Goal: Task Accomplishment & Management: Complete application form

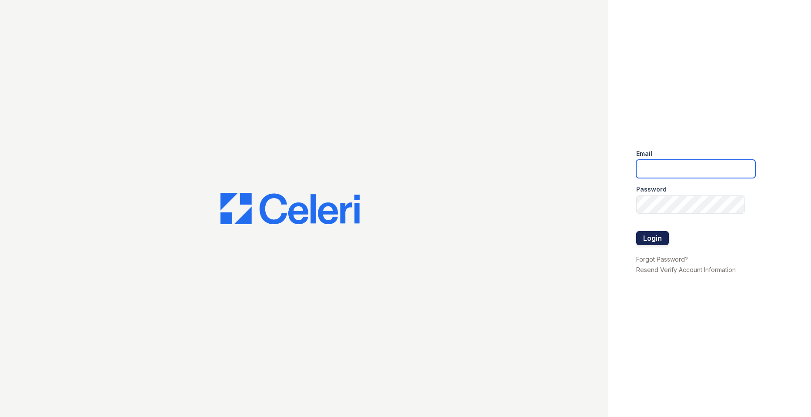
type input "Nutsey@Trinity-pm.com"
click at [662, 240] on button "Login" at bounding box center [652, 238] width 33 height 14
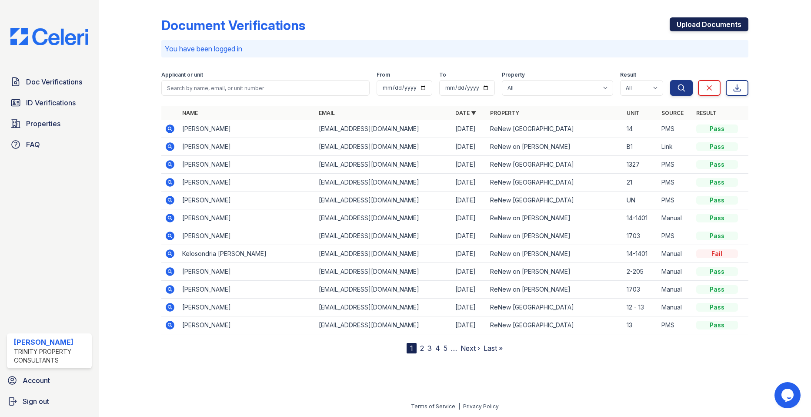
click at [720, 30] on link "Upload Documents" at bounding box center [709, 24] width 79 height 14
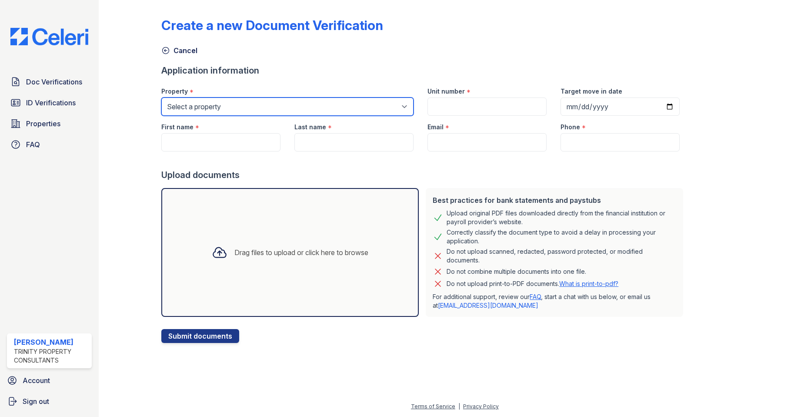
click at [259, 106] on select "Select a property ReNew on Cantrell ReNew Otter Creek" at bounding box center [287, 106] width 252 height 18
select select "46"
click at [161, 97] on select "Select a property ReNew on Cantrell ReNew Otter Creek" at bounding box center [287, 106] width 252 height 18
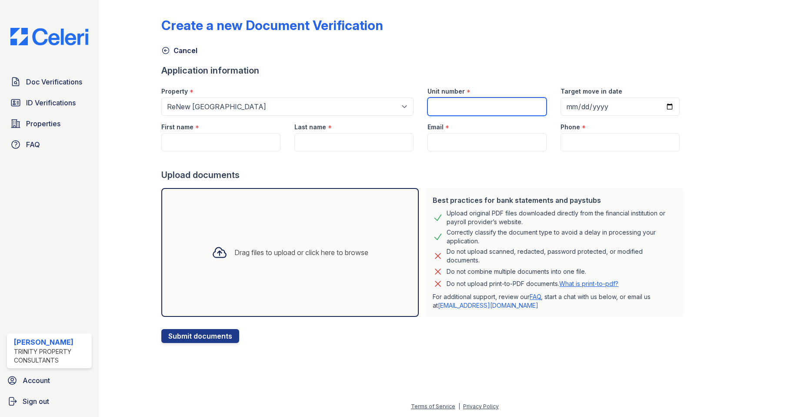
click at [431, 100] on input "Unit number" at bounding box center [487, 106] width 119 height 18
type input "11-21"
type input "2025-09-06"
type input "Joyce"
type input "Sherrer"
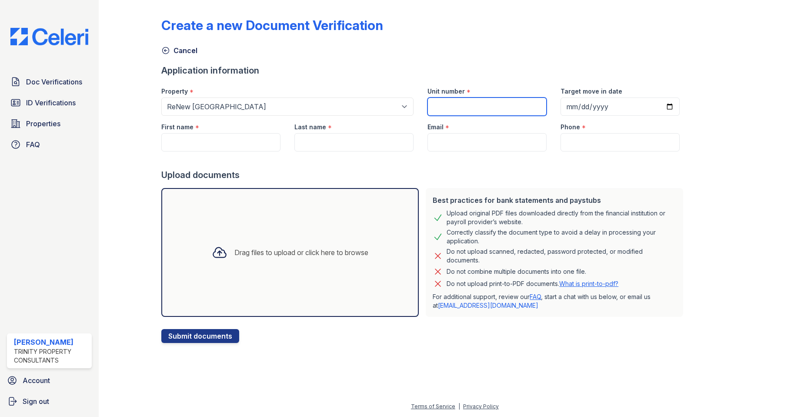
type input "[EMAIL_ADDRESS][DOMAIN_NAME]"
type input "5014006563"
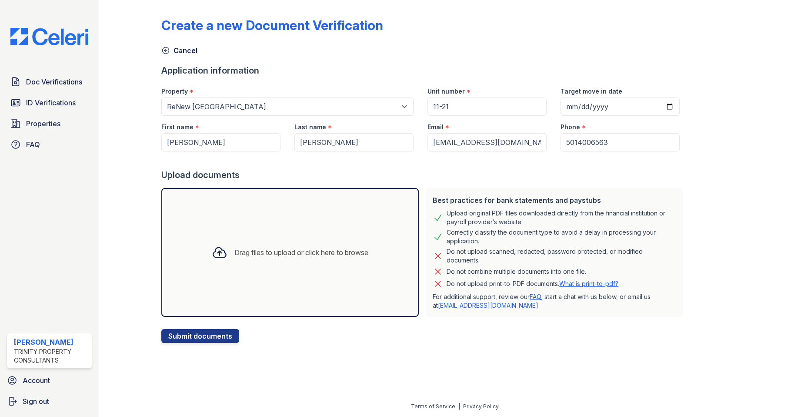
click at [400, 177] on div "Upload documents" at bounding box center [423, 175] width 525 height 12
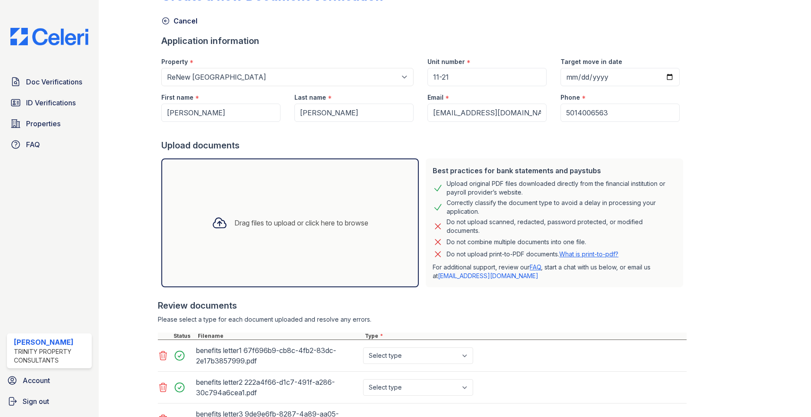
scroll to position [87, 0]
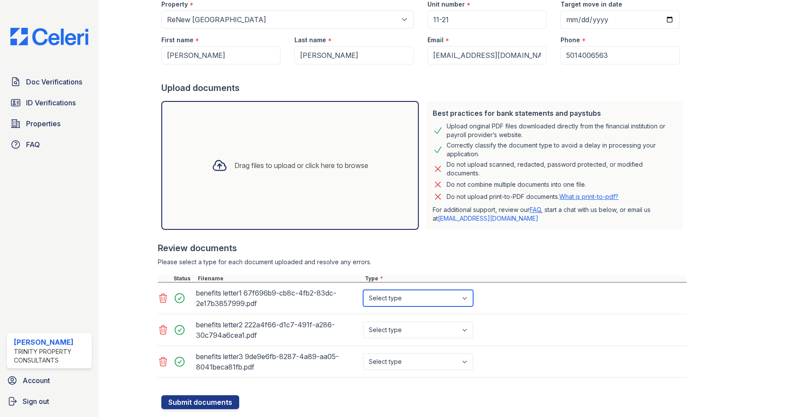
click at [389, 294] on select "Select type Paystub Bank Statement Offer Letter Tax Documents Benefit Award Let…" at bounding box center [418, 298] width 110 height 17
select select "benefit_award_letter"
click at [363, 290] on select "Select type Paystub Bank Statement Offer Letter Tax Documents Benefit Award Let…" at bounding box center [418, 298] width 110 height 17
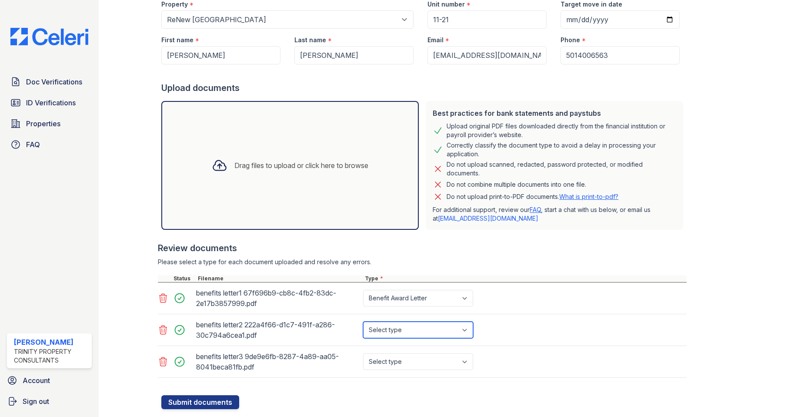
click at [399, 324] on select "Select type Paystub Bank Statement Offer Letter Tax Documents Benefit Award Let…" at bounding box center [418, 329] width 110 height 17
select select "benefit_award_letter"
click at [363, 321] on select "Select type Paystub Bank Statement Offer Letter Tax Documents Benefit Award Let…" at bounding box center [418, 329] width 110 height 17
click at [395, 356] on select "Select type Paystub Bank Statement Offer Letter Tax Documents Benefit Award Let…" at bounding box center [418, 361] width 110 height 17
select select "benefit_award_letter"
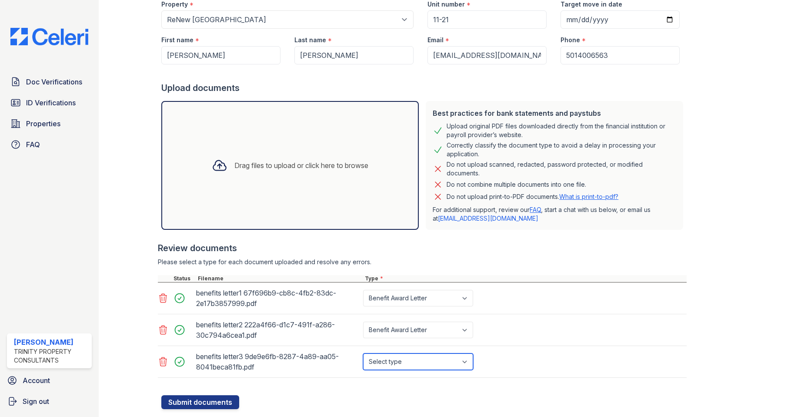
click at [363, 353] on select "Select type Paystub Bank Statement Offer Letter Tax Documents Benefit Award Let…" at bounding box center [418, 361] width 110 height 17
click at [253, 296] on div "benefits letter1 67f696b9-cb8c-4fb2-83dc-2e17b3857999.pdf" at bounding box center [278, 298] width 164 height 24
click at [253, 294] on div "benefits letter1 67f696b9-cb8c-4fb2-83dc-2e17b3857999.pdf" at bounding box center [278, 298] width 164 height 24
click at [231, 310] on div "benefits letter1 67f696b9-cb8c-4fb2-83dc-2e17b3857999.pdf" at bounding box center [278, 298] width 164 height 24
click at [238, 329] on div "benefits letter2 222a4f66-d1c7-491f-a286-30c794a6cea1.pdf" at bounding box center [278, 330] width 164 height 24
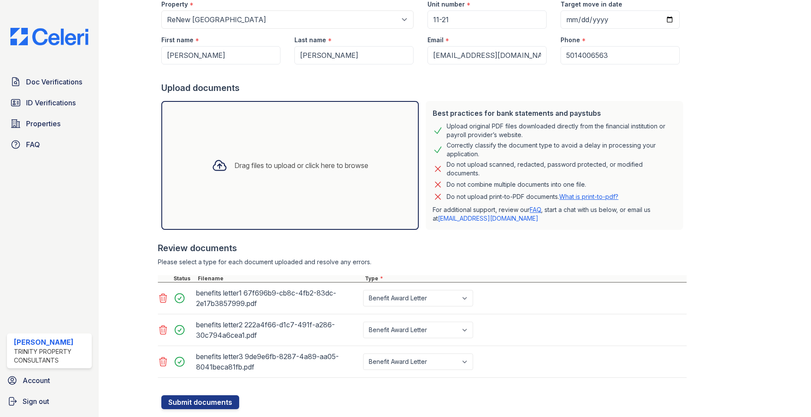
click at [223, 294] on div "benefits letter1 67f696b9-cb8c-4fb2-83dc-2e17b3857999.pdf" at bounding box center [278, 298] width 164 height 24
drag, startPoint x: 187, startPoint y: 400, endPoint x: 177, endPoint y: 399, distance: 9.7
click at [187, 400] on button "Submit documents" at bounding box center [200, 402] width 78 height 14
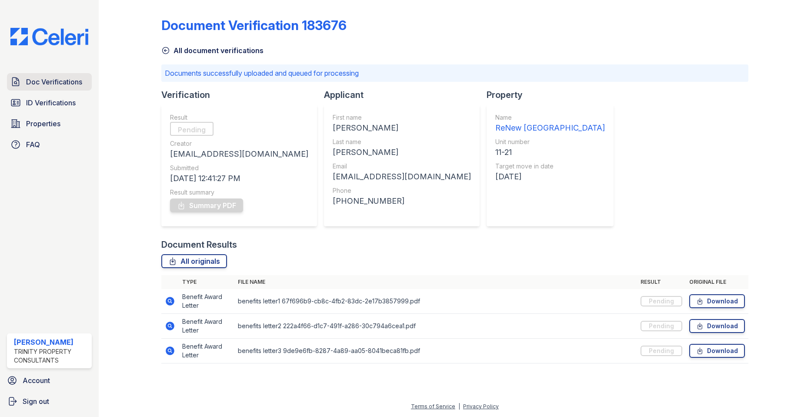
click at [29, 80] on span "Doc Verifications" at bounding box center [54, 82] width 56 height 10
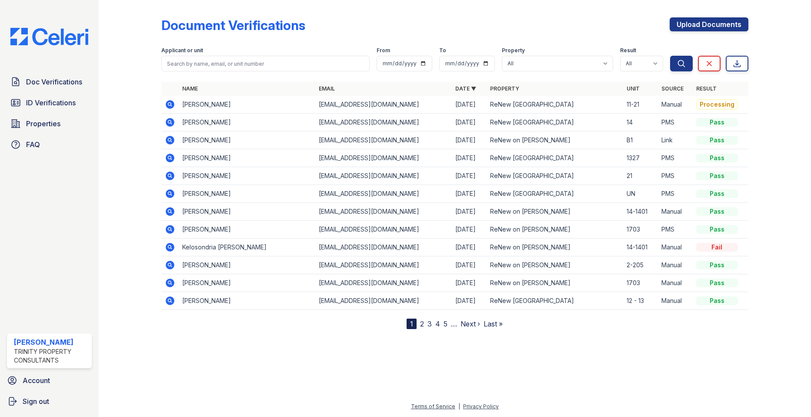
click at [167, 104] on icon at bounding box center [170, 104] width 9 height 9
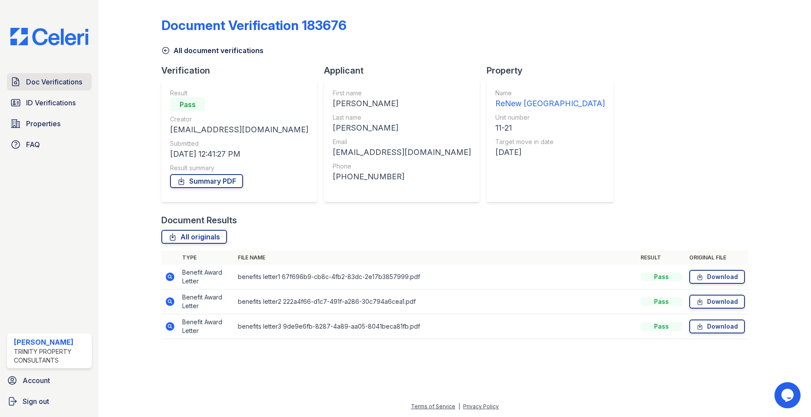
click at [66, 78] on span "Doc Verifications" at bounding box center [54, 82] width 56 height 10
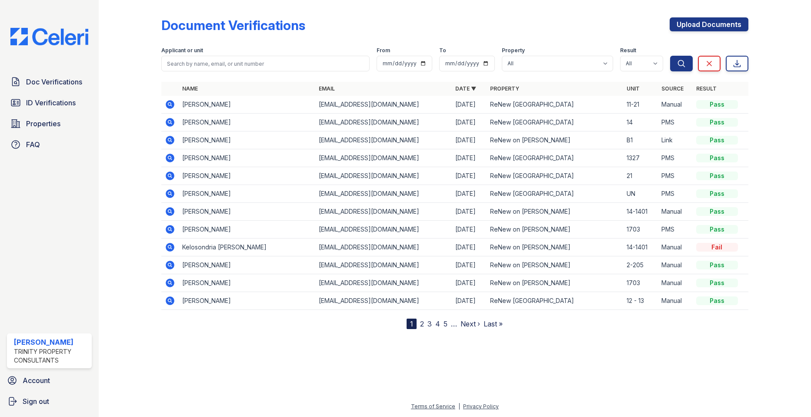
click at [172, 104] on icon at bounding box center [170, 104] width 9 height 9
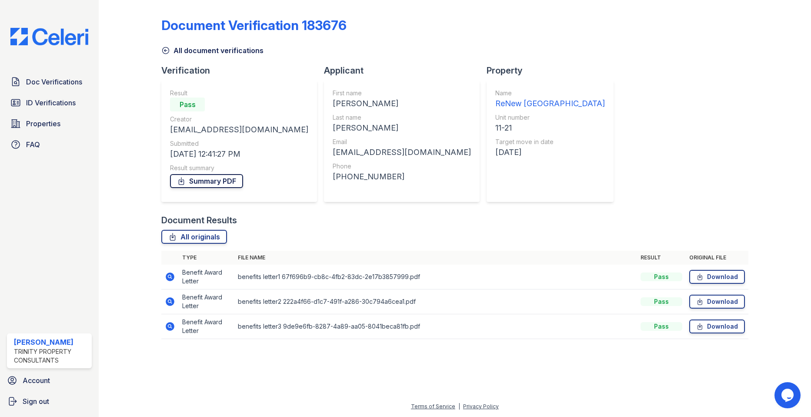
click at [207, 184] on link "Summary PDF" at bounding box center [206, 181] width 73 height 14
click at [34, 77] on span "Doc Verifications" at bounding box center [54, 82] width 56 height 10
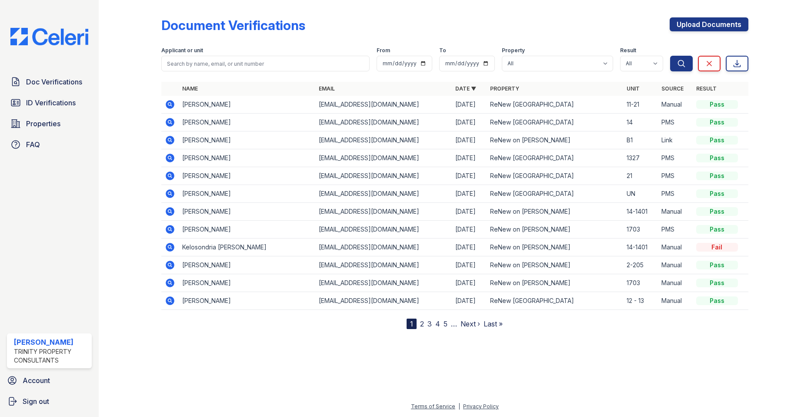
click at [169, 122] on icon at bounding box center [170, 121] width 2 height 2
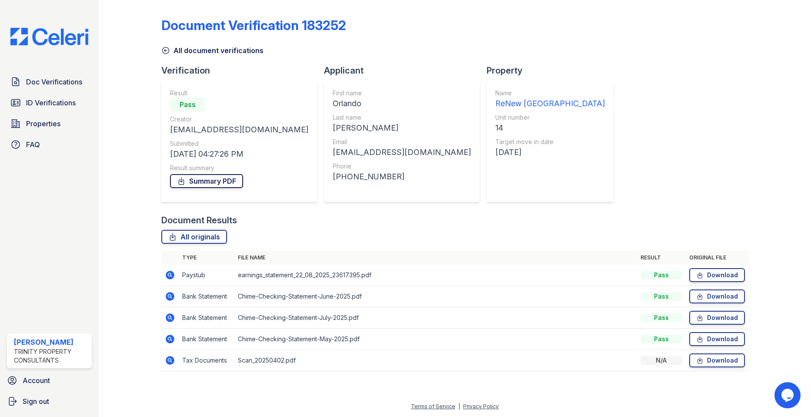
click at [191, 182] on link "Summary PDF" at bounding box center [206, 181] width 73 height 14
click at [63, 105] on span "ID Verifications" at bounding box center [51, 102] width 50 height 10
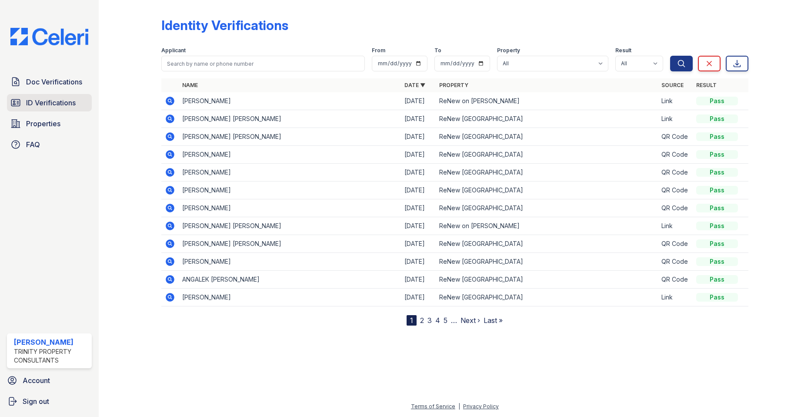
click at [49, 96] on link "ID Verifications" at bounding box center [49, 102] width 85 height 17
click at [51, 84] on span "Doc Verifications" at bounding box center [54, 82] width 56 height 10
